Goal: Check status: Check status

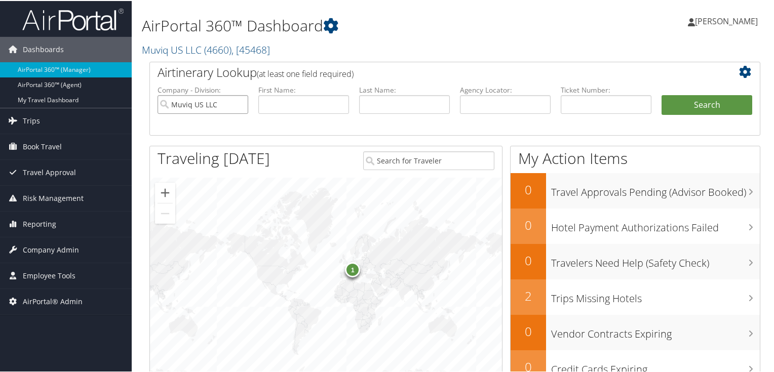
click at [239, 103] on input "Muviq US LLC" at bounding box center [203, 103] width 91 height 19
click at [485, 103] on input "text" at bounding box center [505, 103] width 91 height 19
paste input "DKW1S0"
type input "DKW1S0"
click at [682, 99] on button "Search" at bounding box center [707, 104] width 91 height 20
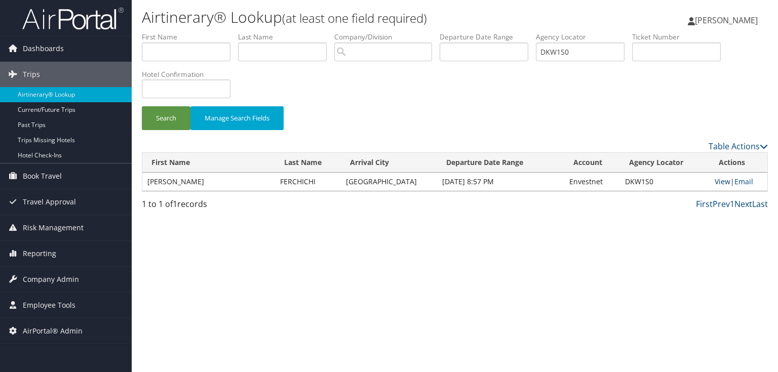
click at [716, 182] on link "View" at bounding box center [723, 182] width 16 height 10
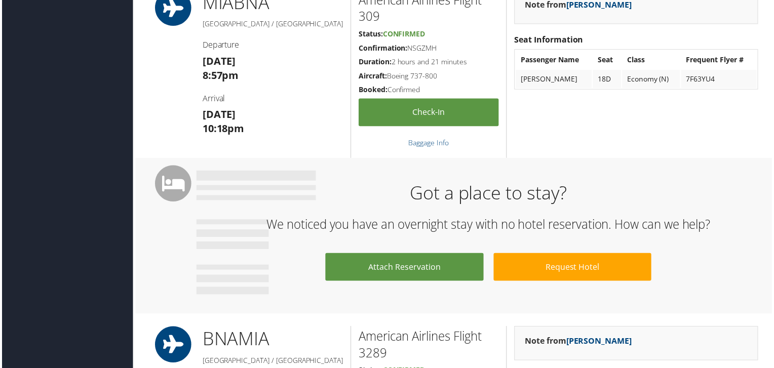
scroll to position [273, 0]
